Goal: Task Accomplishment & Management: Manage account settings

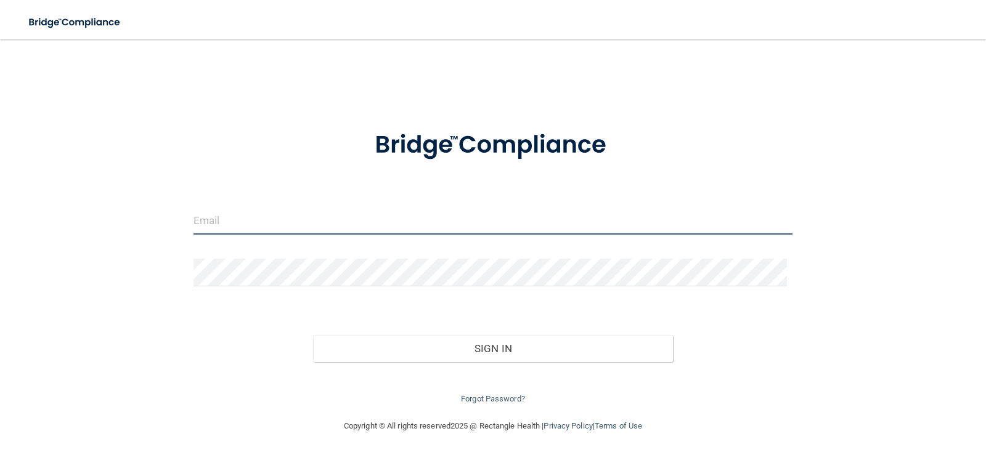
click at [265, 213] on input "email" at bounding box center [492, 221] width 599 height 28
type input "[EMAIL_ADDRESS][DOMAIN_NAME]"
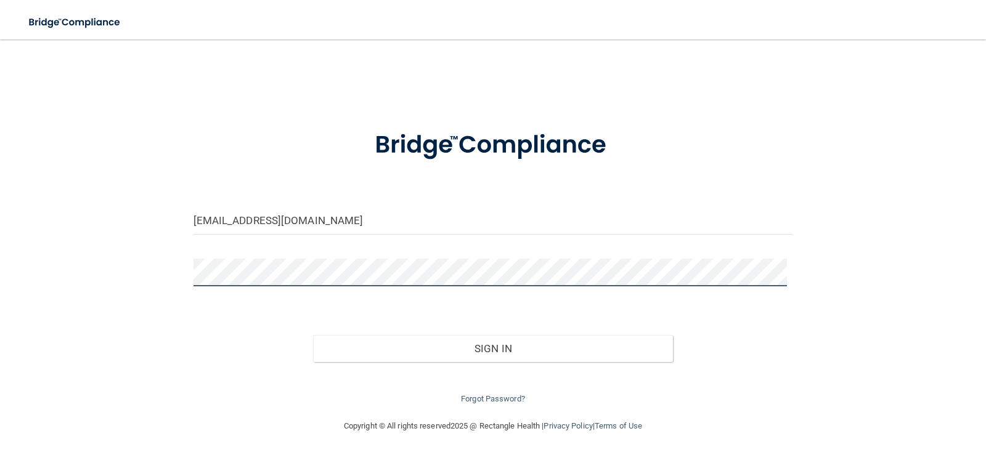
click at [313, 335] on button "Sign In" at bounding box center [493, 348] width 360 height 27
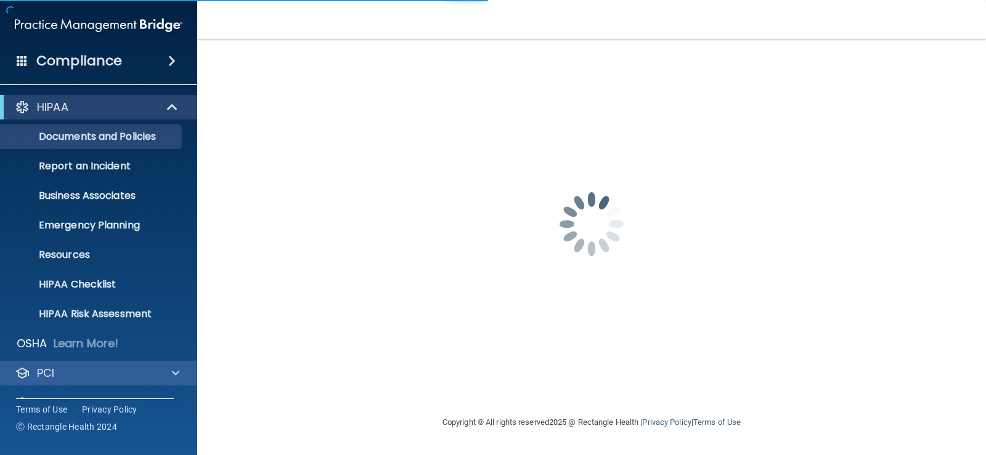
scroll to position [56, 0]
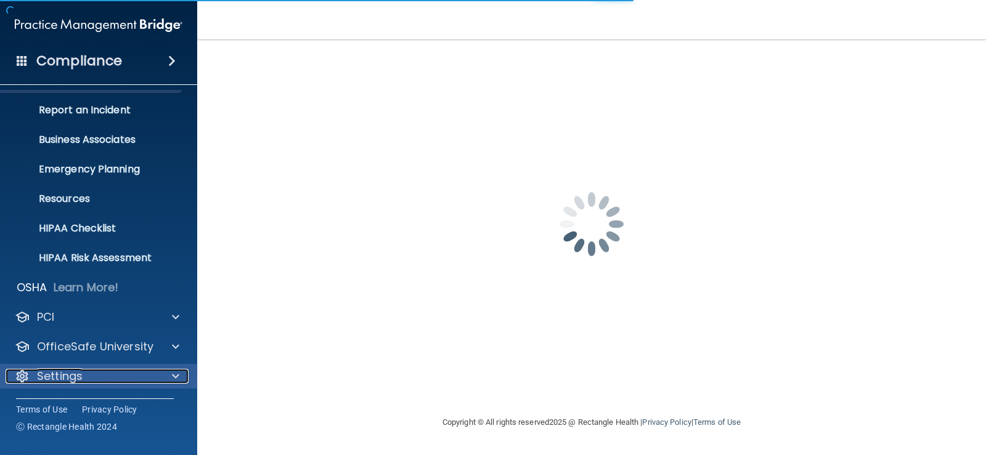
click at [171, 377] on div at bounding box center [173, 376] width 31 height 15
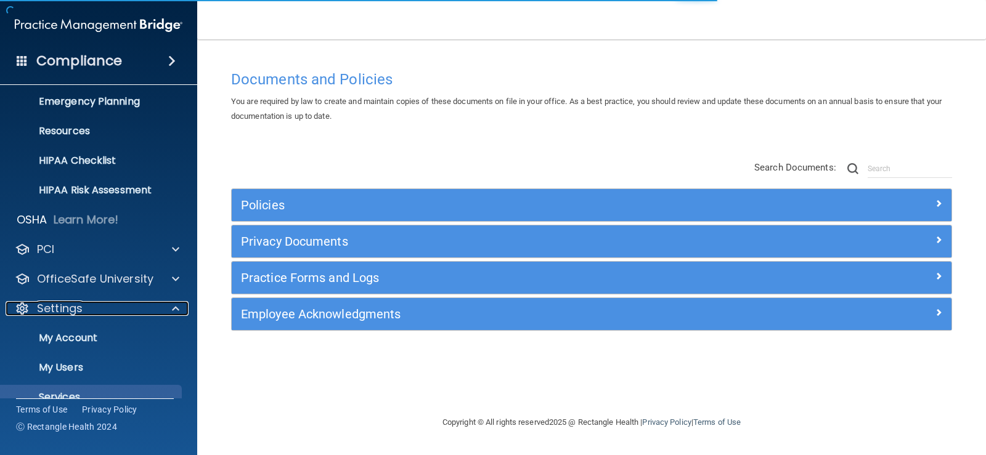
scroll to position [174, 0]
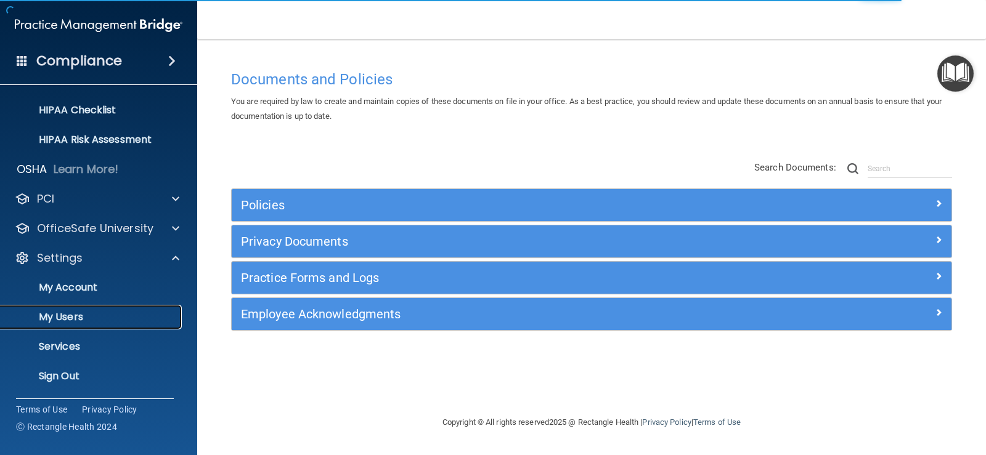
click at [83, 320] on p "My Users" at bounding box center [92, 317] width 168 height 12
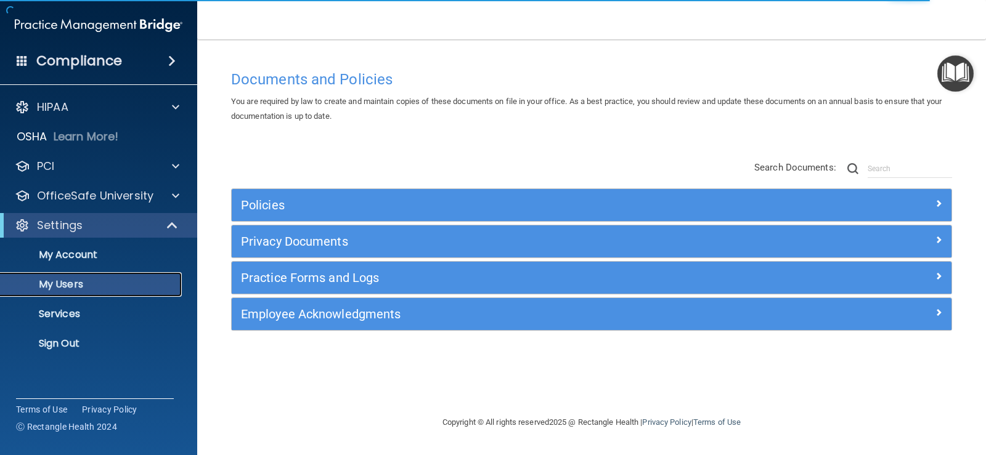
select select "20"
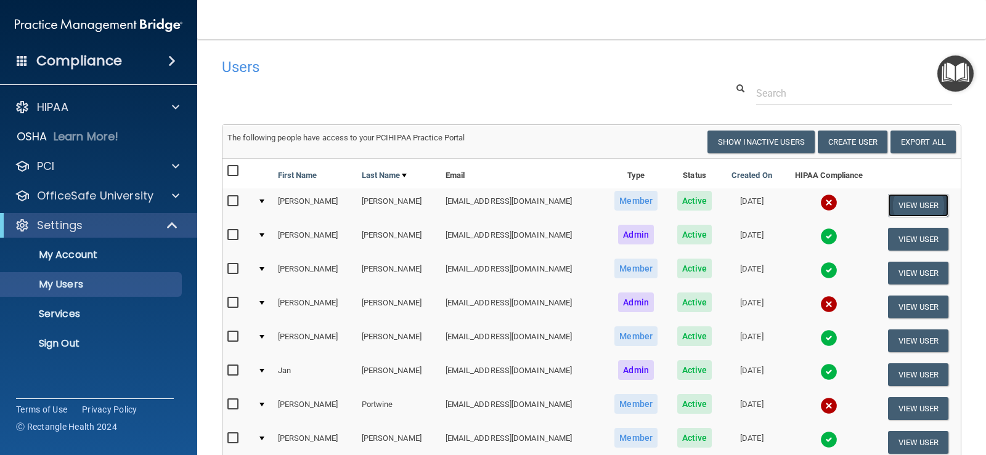
click at [901, 198] on button "View User" at bounding box center [918, 205] width 61 height 23
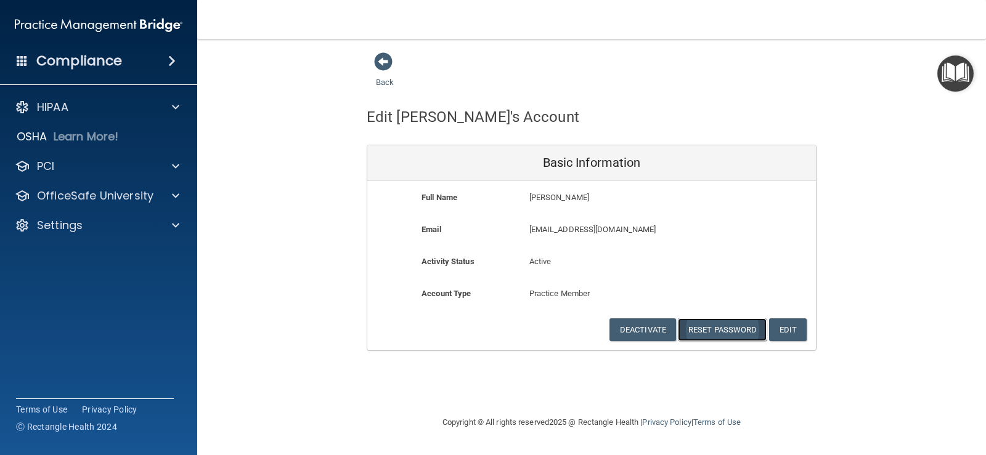
click at [710, 333] on button "Reset Password" at bounding box center [722, 329] width 89 height 23
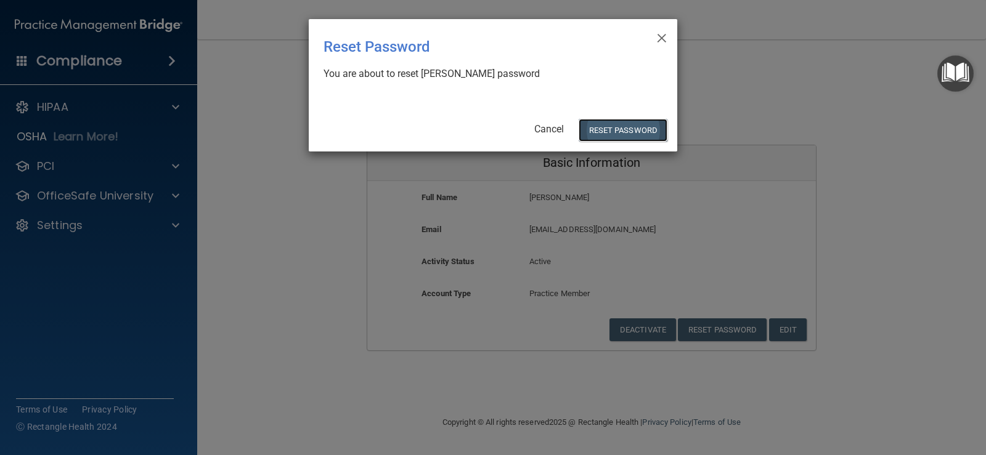
click at [620, 129] on button "Reset Password" at bounding box center [622, 130] width 89 height 23
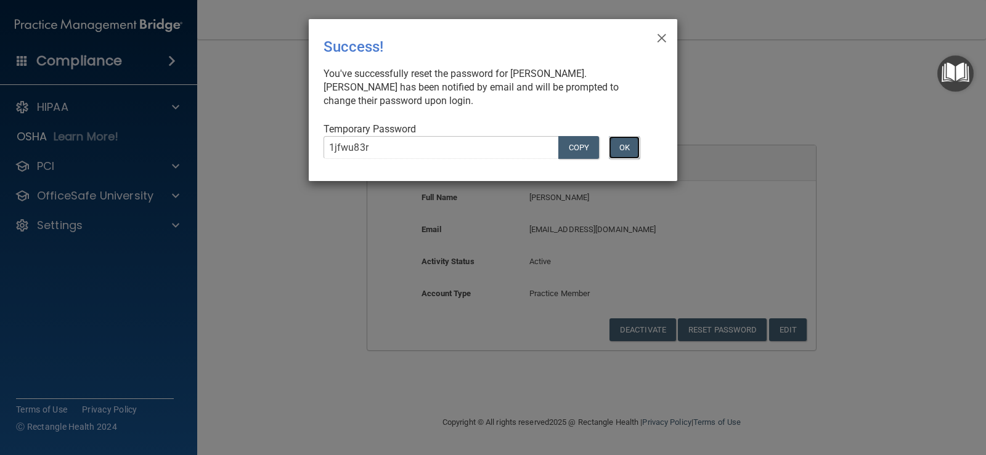
click at [622, 149] on button "OK" at bounding box center [624, 147] width 31 height 23
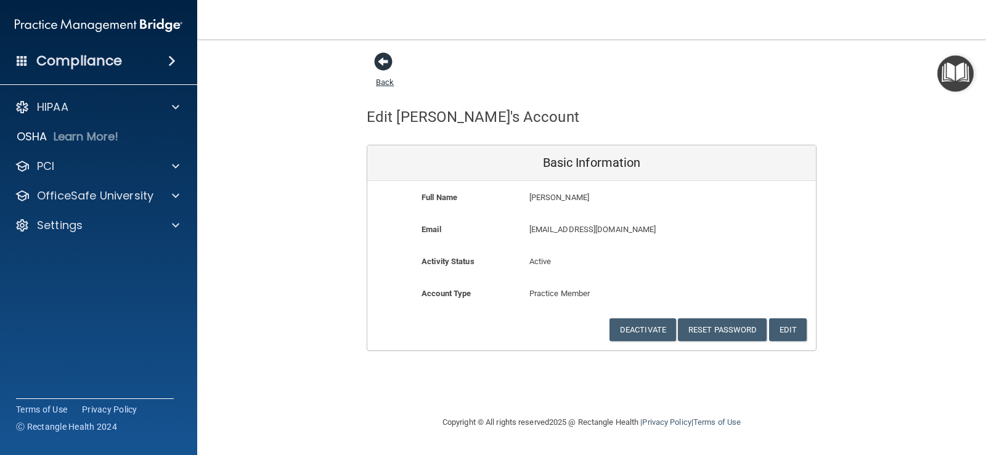
click at [385, 61] on span at bounding box center [383, 61] width 18 height 18
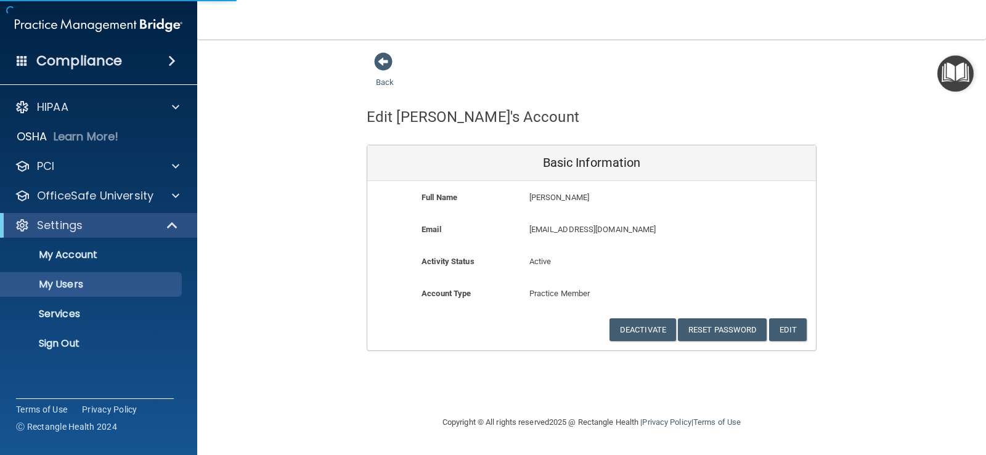
select select "20"
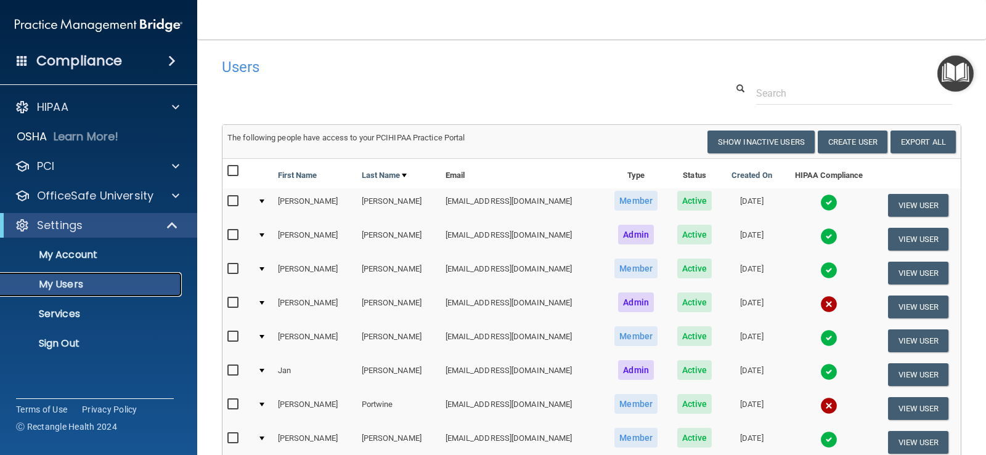
click at [80, 288] on p "My Users" at bounding box center [92, 284] width 168 height 12
click at [65, 286] on p "My Users" at bounding box center [92, 284] width 168 height 12
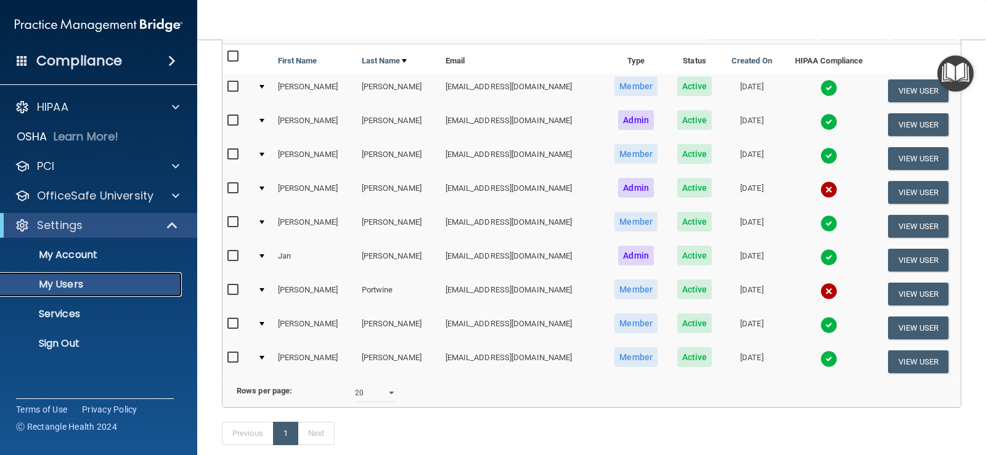
scroll to position [123, 0]
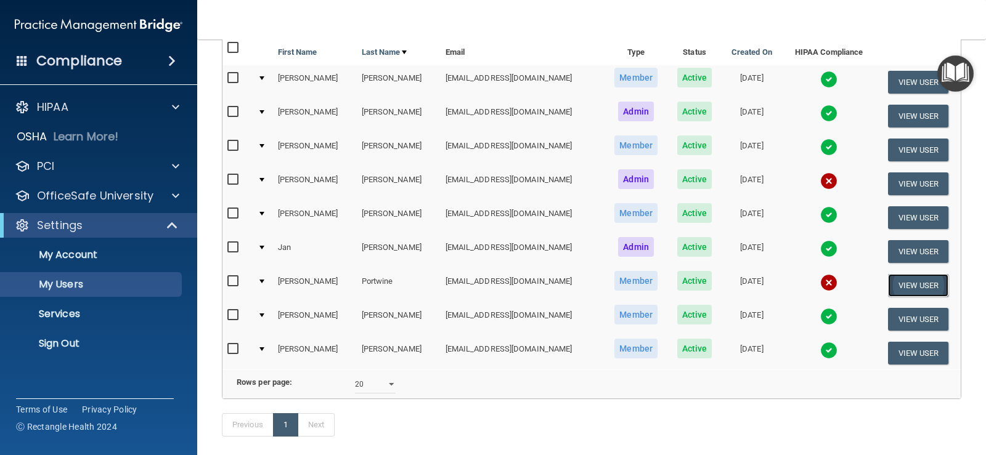
click at [908, 281] on button "View User" at bounding box center [918, 285] width 61 height 23
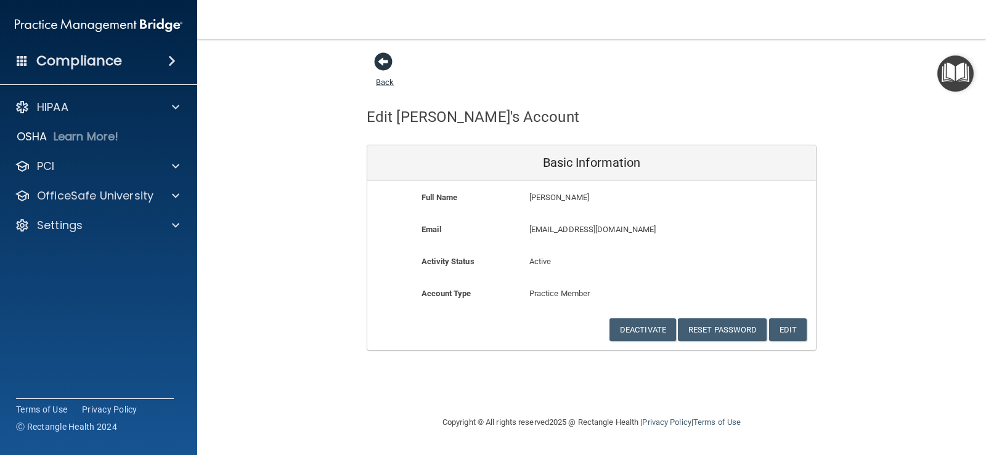
click at [383, 59] on span at bounding box center [383, 61] width 18 height 18
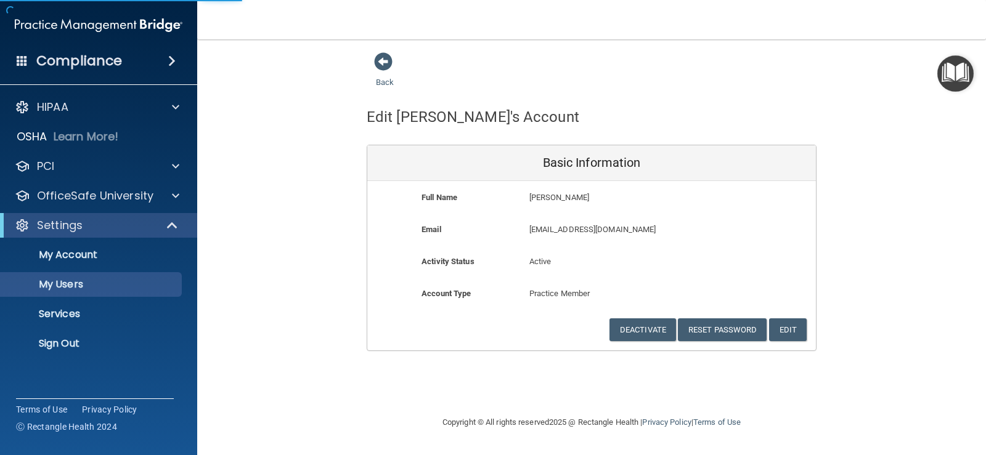
select select "20"
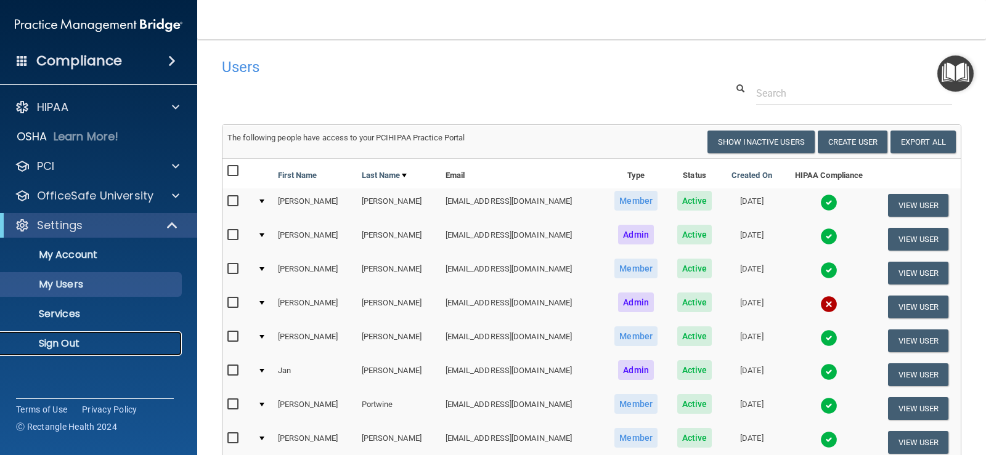
click at [78, 339] on p "Sign Out" at bounding box center [92, 344] width 168 height 12
